Goal: Task Accomplishment & Management: Use online tool/utility

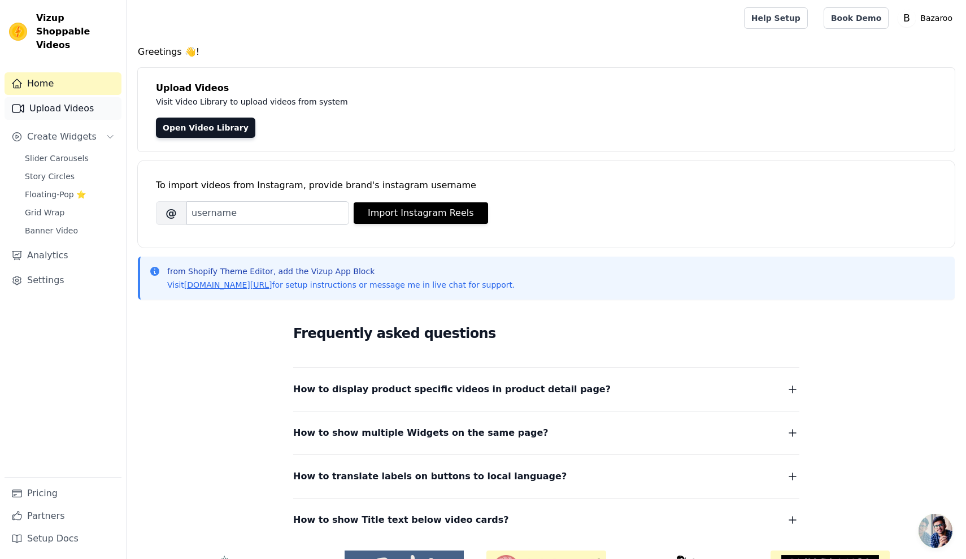
click at [72, 99] on link "Upload Videos" at bounding box center [63, 108] width 117 height 23
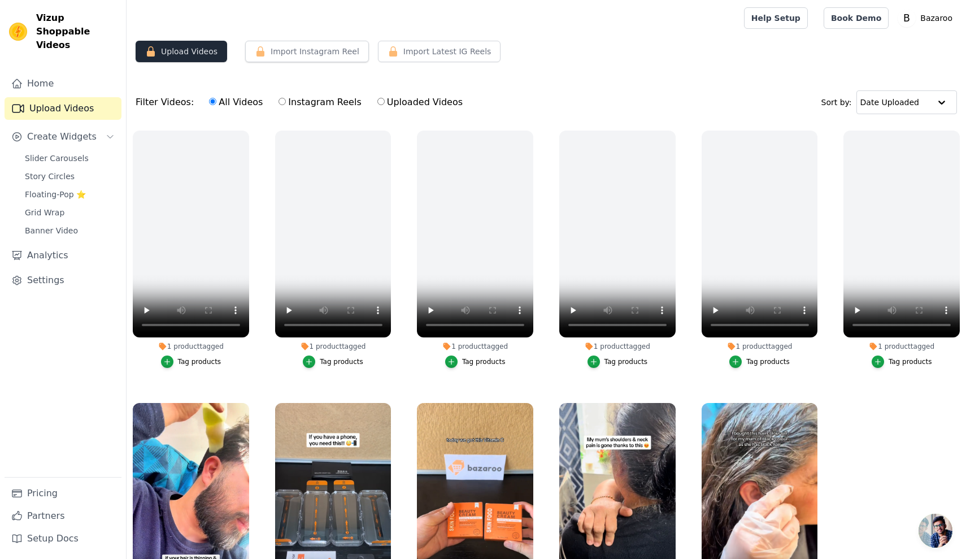
click at [185, 55] on button "Upload Videos" at bounding box center [182, 51] width 92 height 21
click at [151, 53] on icon "button" at bounding box center [151, 51] width 8 height 10
click at [290, 51] on button "Import Instagram Reel" at bounding box center [307, 51] width 124 height 21
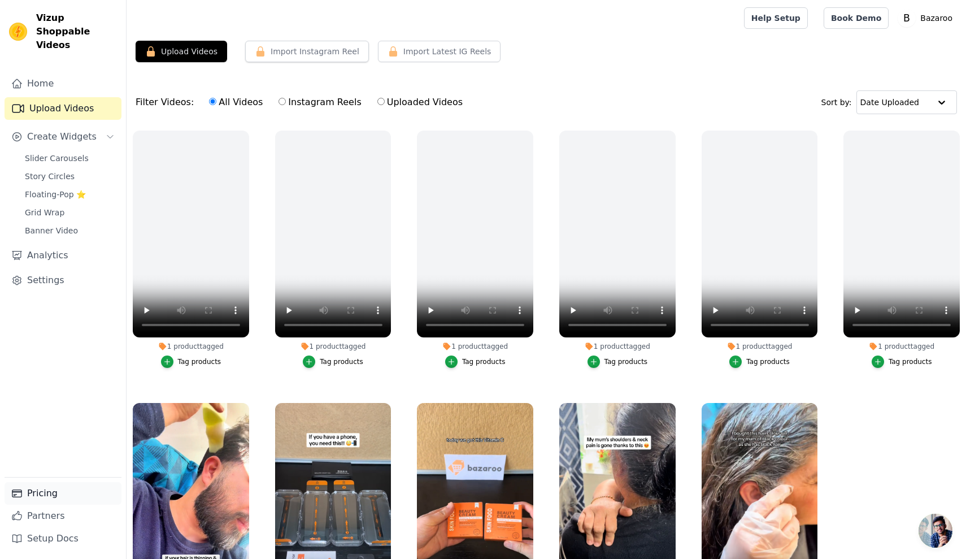
click at [67, 493] on link "Pricing" at bounding box center [63, 493] width 117 height 23
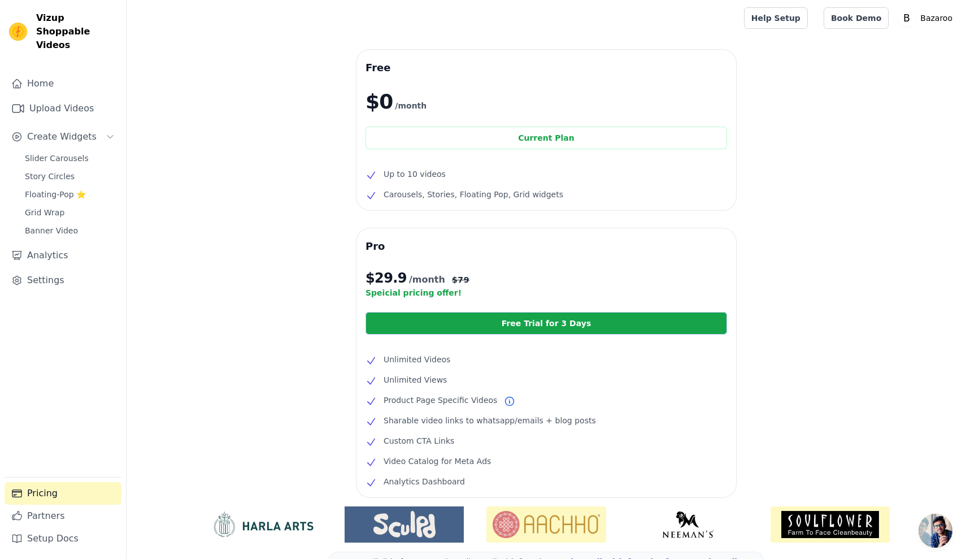
click at [457, 172] on li "Up to 10 videos" at bounding box center [547, 174] width 362 height 14
click at [506, 189] on span "Carousels, Stories, Floating Pop, Grid widgets" at bounding box center [474, 195] width 180 height 14
click at [67, 79] on link "Home" at bounding box center [63, 83] width 117 height 23
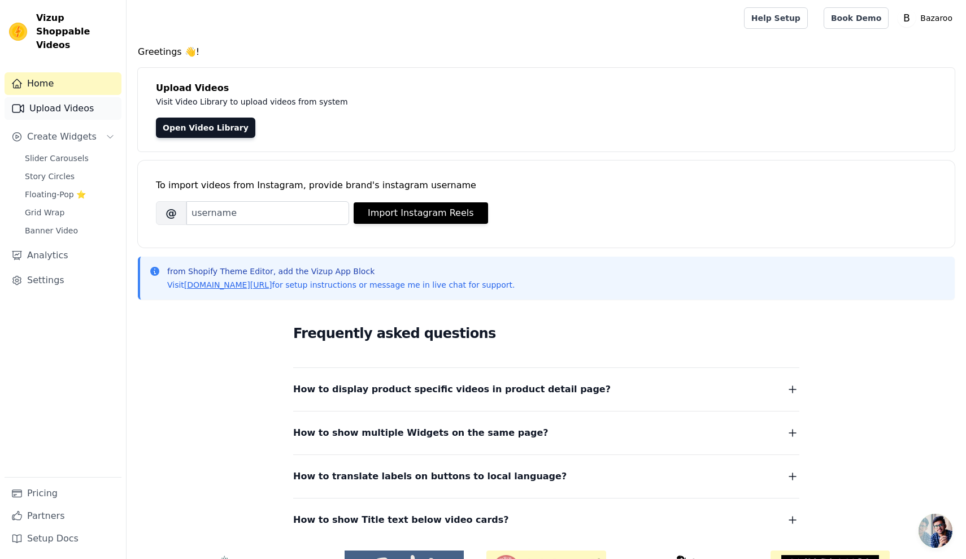
click at [90, 100] on link "Upload Videos" at bounding box center [63, 108] width 117 height 23
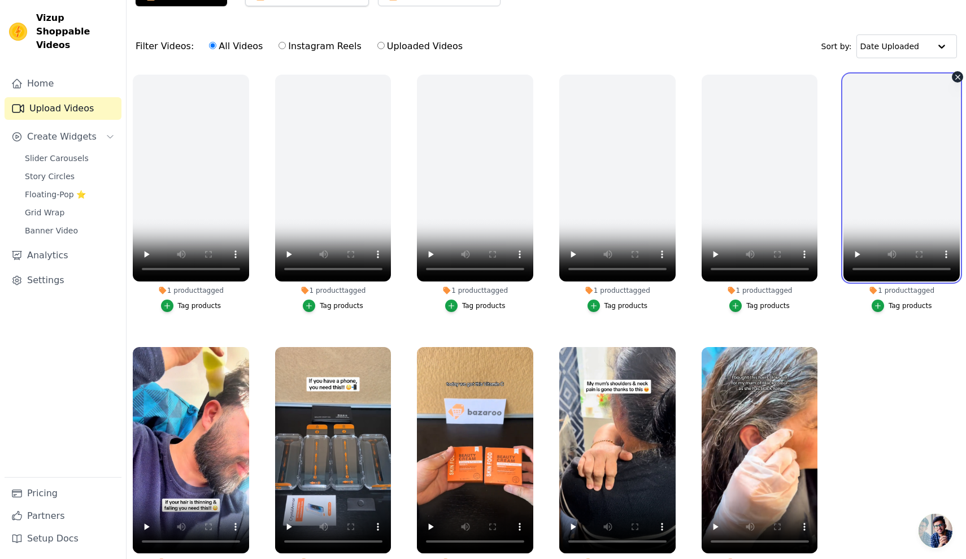
click at [898, 184] on video at bounding box center [902, 178] width 116 height 207
click at [900, 186] on video at bounding box center [902, 178] width 116 height 207
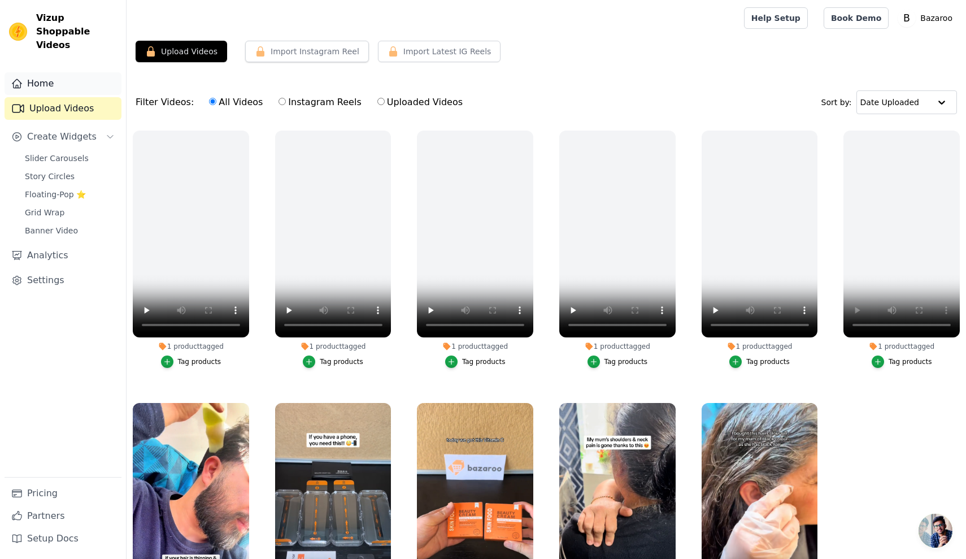
click at [66, 72] on link "Home" at bounding box center [63, 83] width 117 height 23
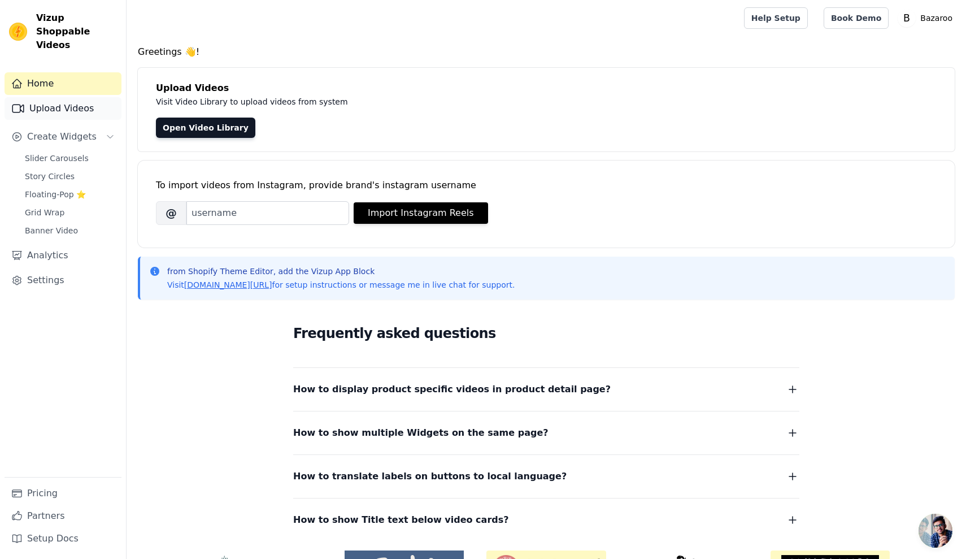
click at [57, 97] on link "Upload Videos" at bounding box center [63, 108] width 117 height 23
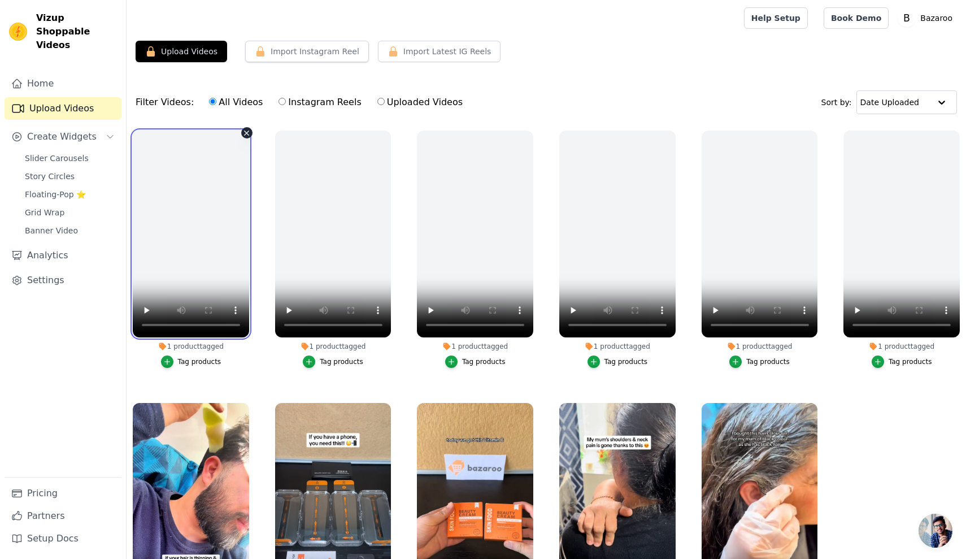
click at [189, 242] on video at bounding box center [191, 234] width 116 height 207
click at [197, 214] on video at bounding box center [191, 234] width 116 height 207
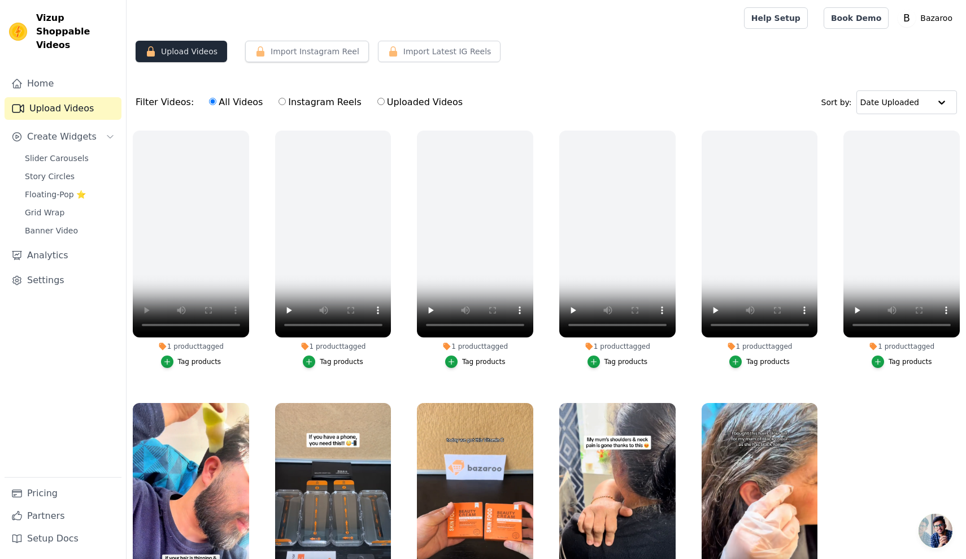
click at [184, 44] on button "Upload Videos" at bounding box center [182, 51] width 92 height 21
click at [209, 55] on button "Upload Videos" at bounding box center [182, 51] width 92 height 21
click at [53, 490] on link "Pricing" at bounding box center [63, 493] width 117 height 23
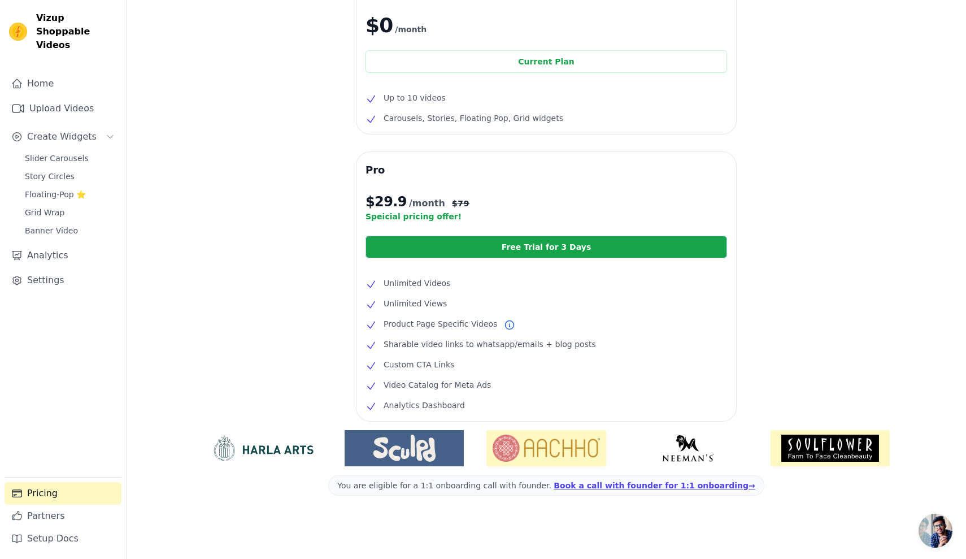
scroll to position [76, 0]
